Goal: Information Seeking & Learning: Learn about a topic

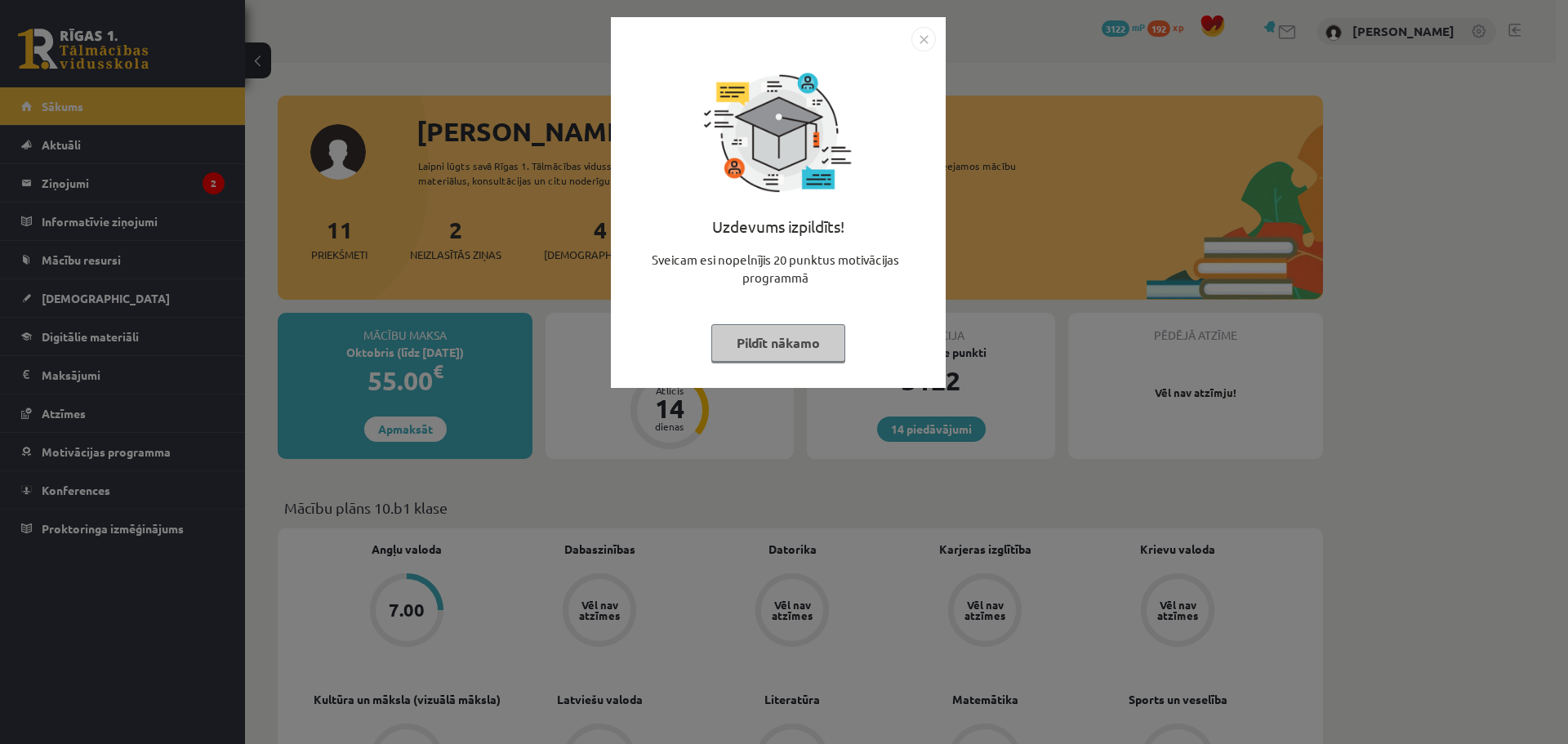
click at [763, 342] on button "Pildīt nākamo" at bounding box center [778, 342] width 134 height 37
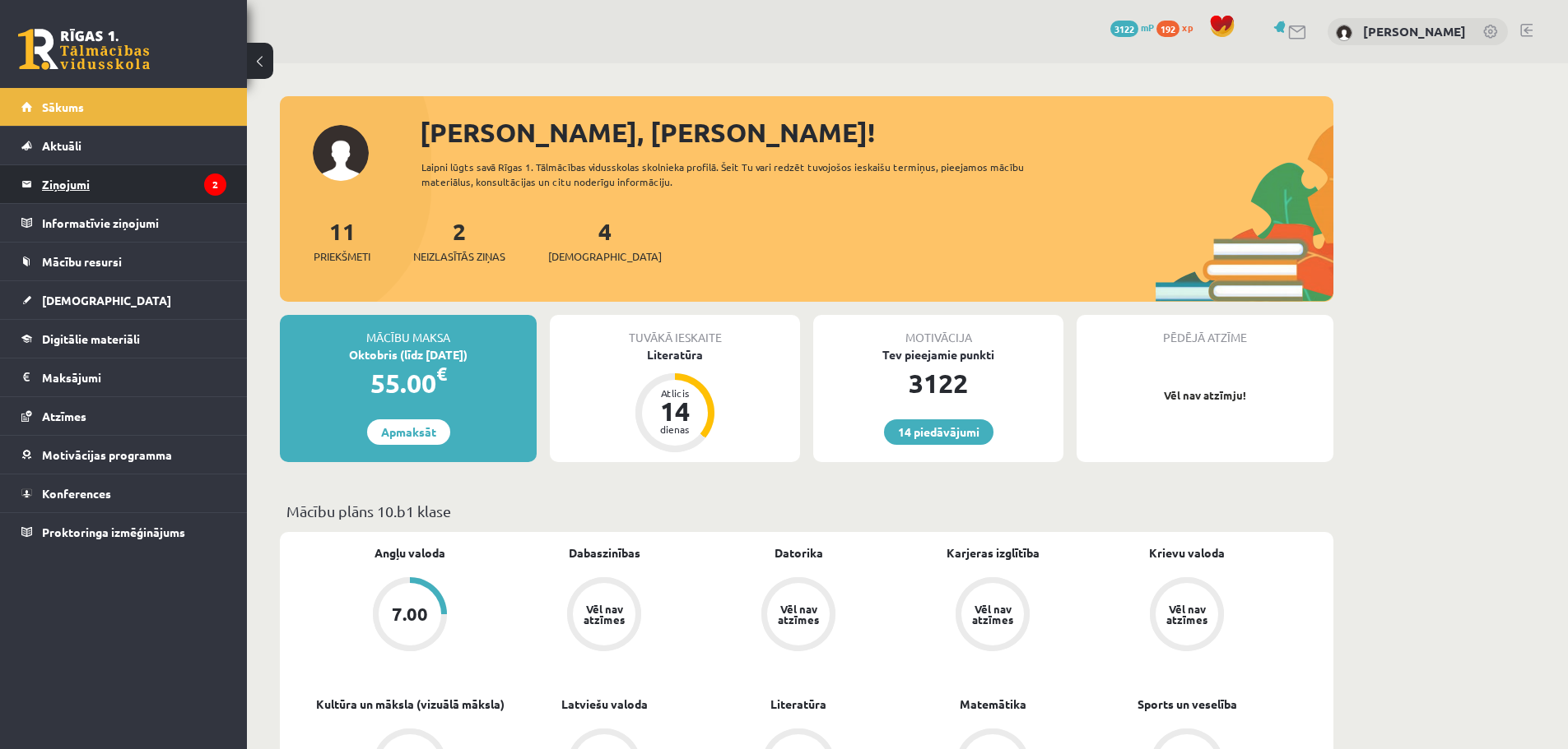
click at [188, 176] on legend "Ziņojumi 2" at bounding box center [134, 183] width 184 height 37
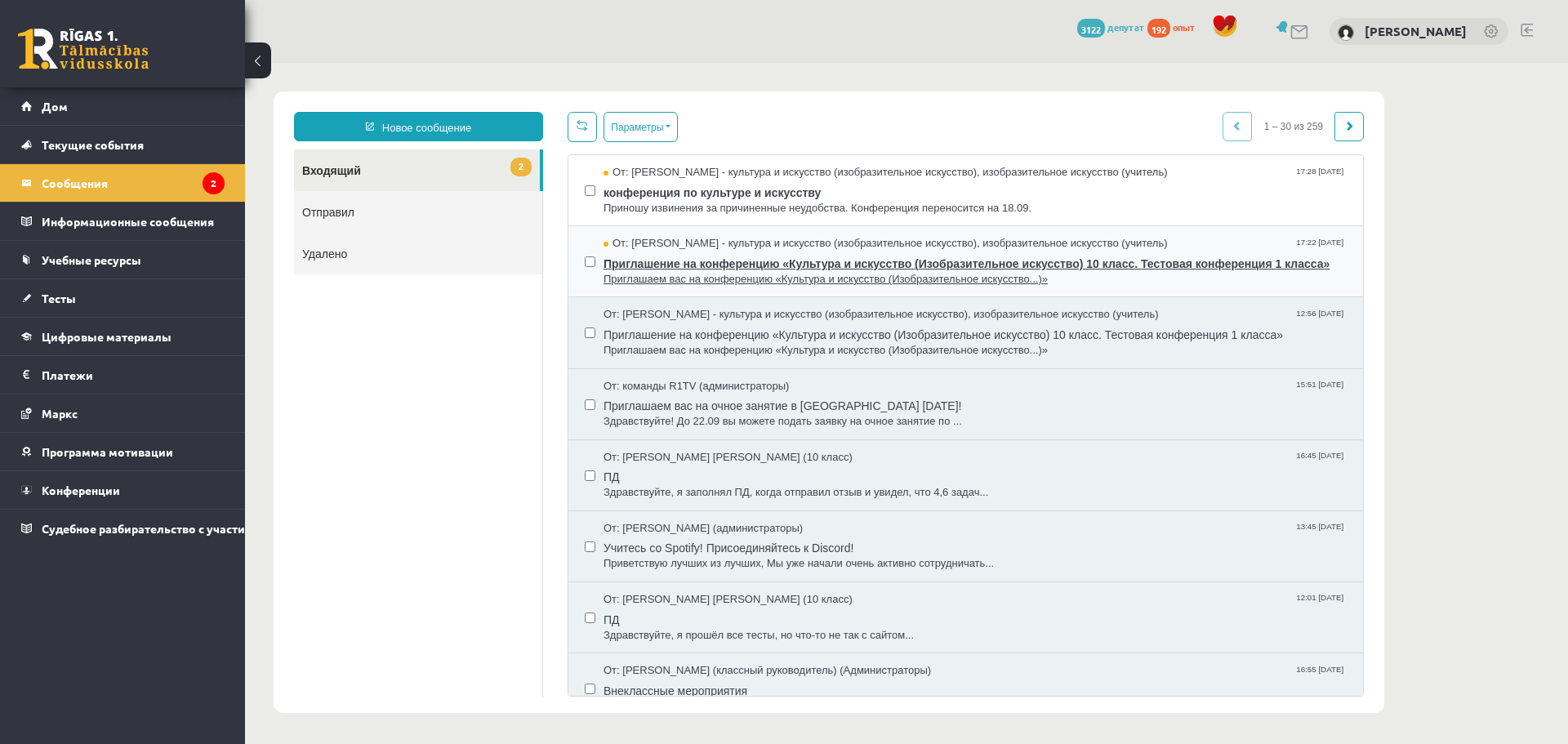
click at [1093, 260] on font "Приглашение на конференцию «Культура и искусство (Изобразительное искусство) 10…" at bounding box center [966, 264] width 725 height 13
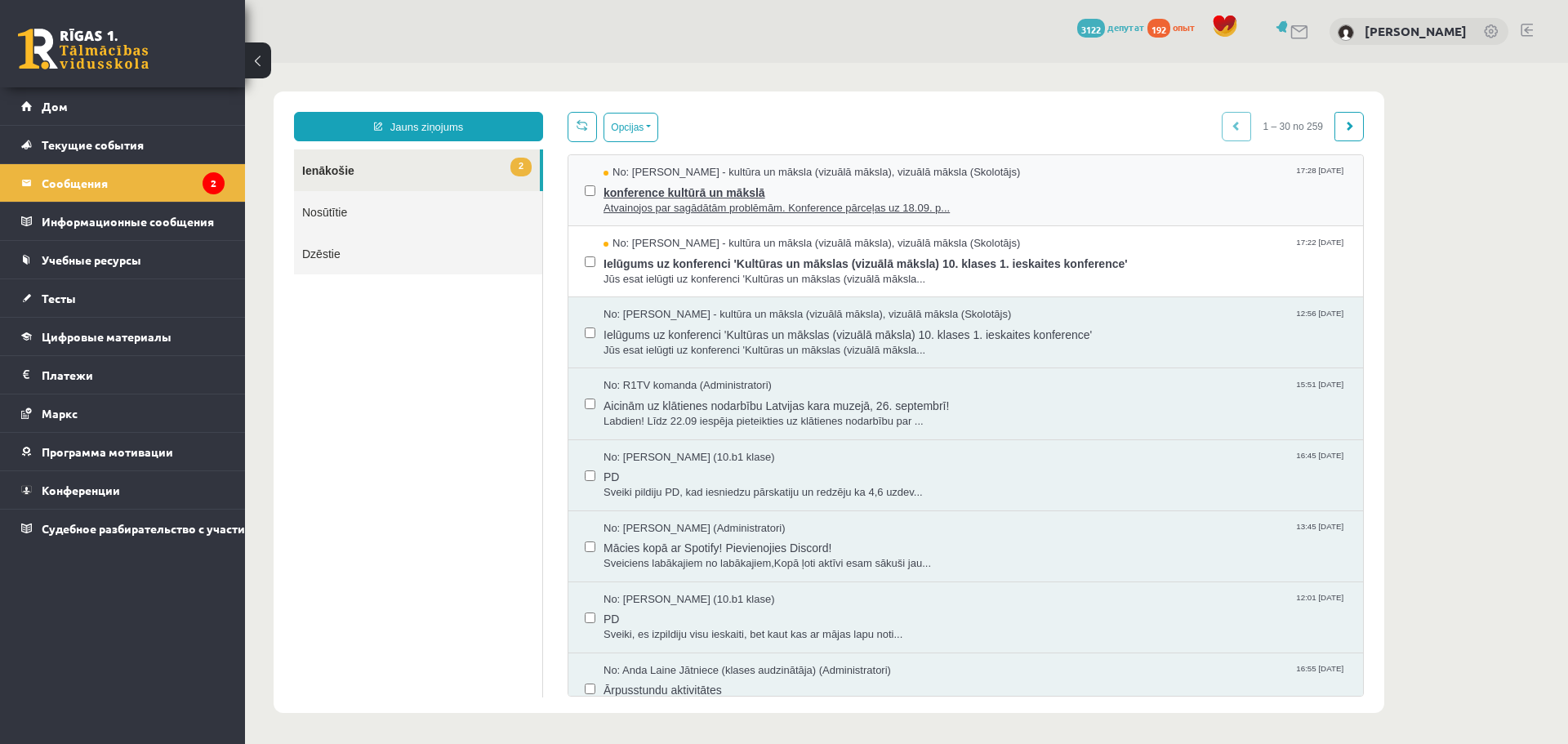
click at [1100, 188] on span "konference kultūrā un mākslā" at bounding box center [975, 191] width 743 height 20
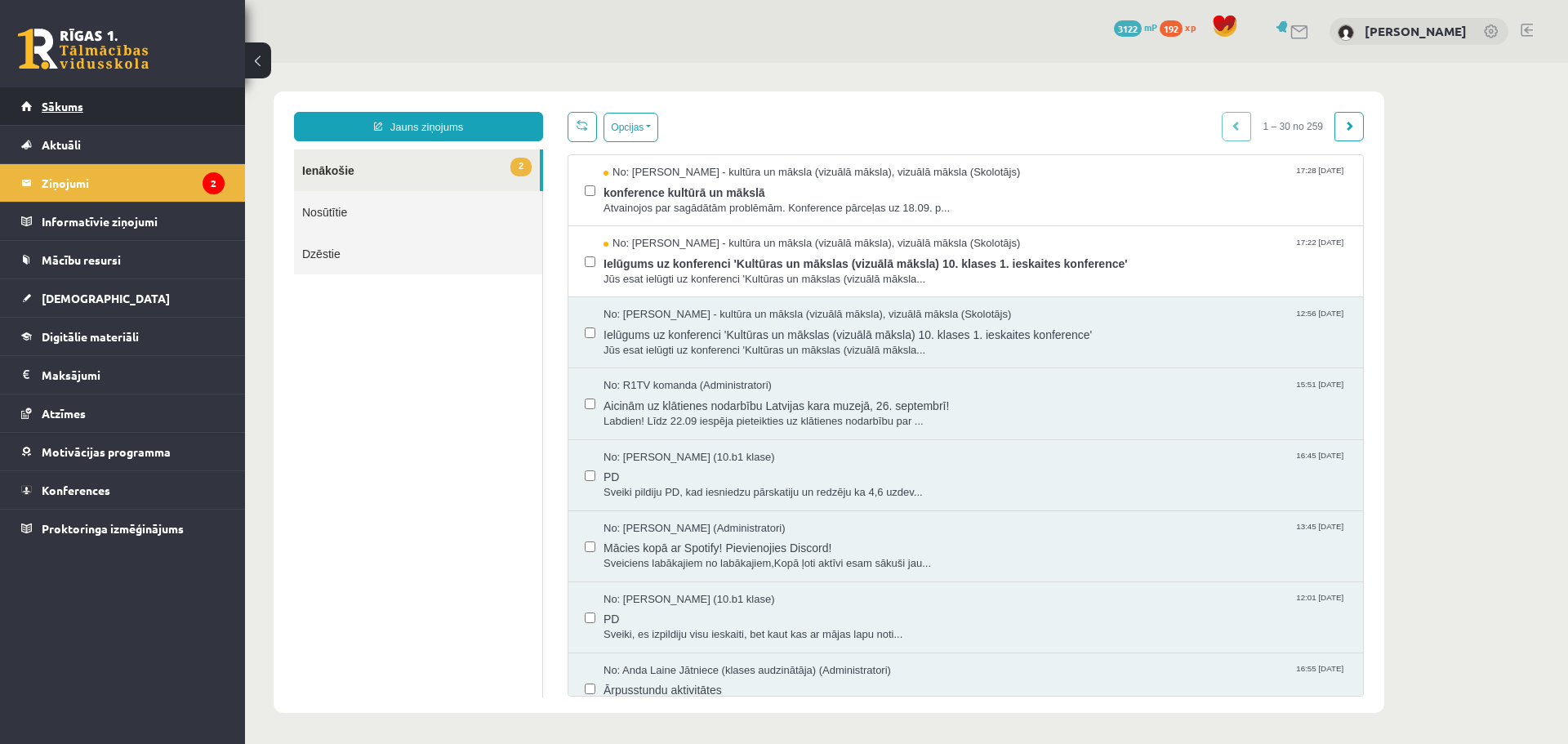
click at [149, 106] on link "Sākums" at bounding box center [123, 106] width 204 height 37
